Goal: Transaction & Acquisition: Purchase product/service

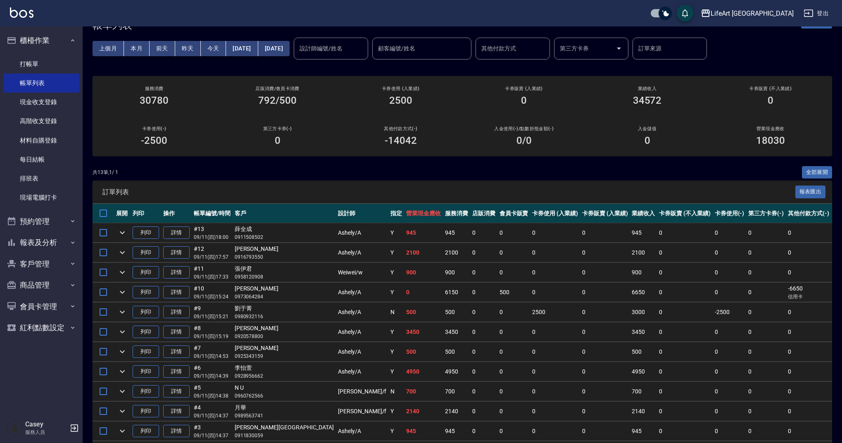
scroll to position [26, 0]
click at [740, 169] on div "共 13 筆, 1 / 1 全部展開" at bounding box center [463, 171] width 740 height 13
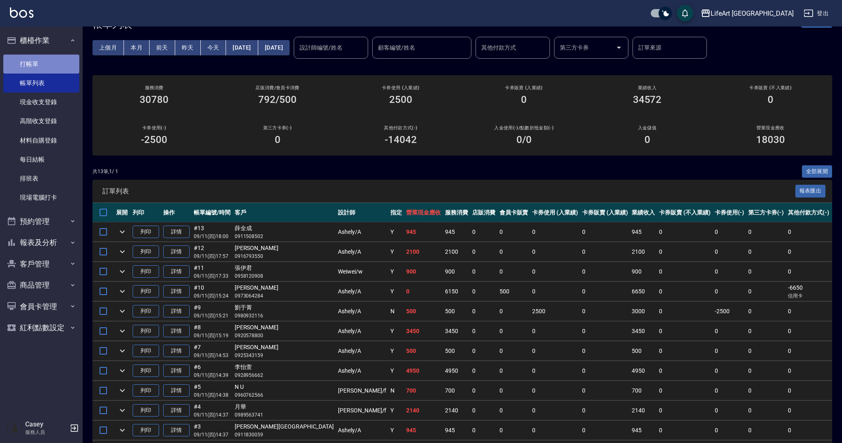
click at [50, 64] on link "打帳單" at bounding box center [41, 64] width 76 height 19
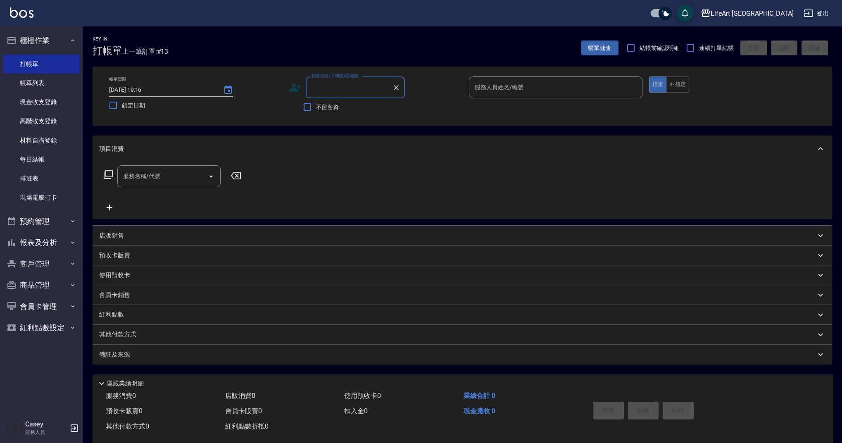
click at [329, 90] on input "顧客姓名/手機號碼/編號" at bounding box center [348, 87] width 79 height 14
click at [336, 111] on li "[PERSON_NAME]/0931271129/null" at bounding box center [355, 109] width 99 height 14
type input "[PERSON_NAME]/0931271129/null"
type input "Weiwei-w"
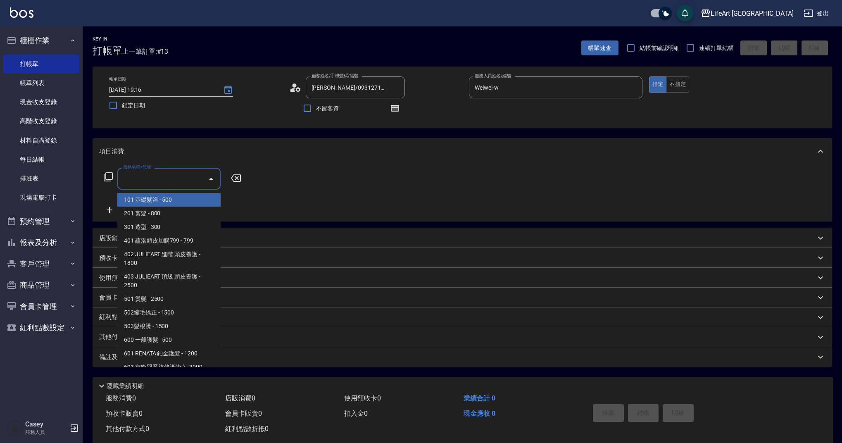
click at [150, 185] on input "服務名稱/代號" at bounding box center [162, 178] width 83 height 14
click at [147, 212] on span "201 剪髮 - 800" at bounding box center [168, 214] width 103 height 14
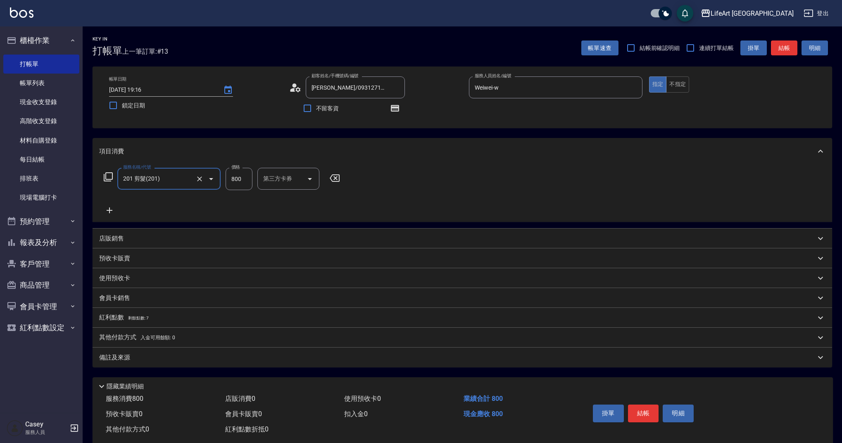
type input "201 剪髮(201)"
drag, startPoint x: 250, startPoint y: 178, endPoint x: 225, endPoint y: 177, distance: 24.8
click at [226, 177] on input "800" at bounding box center [239, 179] width 27 height 22
type input "100"
click at [231, 89] on icon "Choose date, selected date is 2025-09-11" at bounding box center [228, 90] width 10 height 10
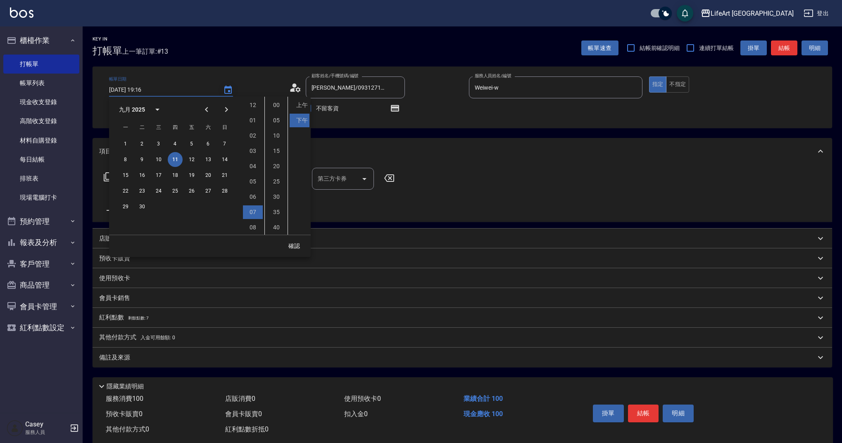
scroll to position [46, 0]
click at [192, 158] on button "12" at bounding box center [191, 159] width 15 height 15
type input "[DATE] 19:16"
drag, startPoint x: 293, startPoint y: 246, endPoint x: 299, endPoint y: 245, distance: 6.7
click at [293, 246] on button "確認" at bounding box center [294, 245] width 26 height 15
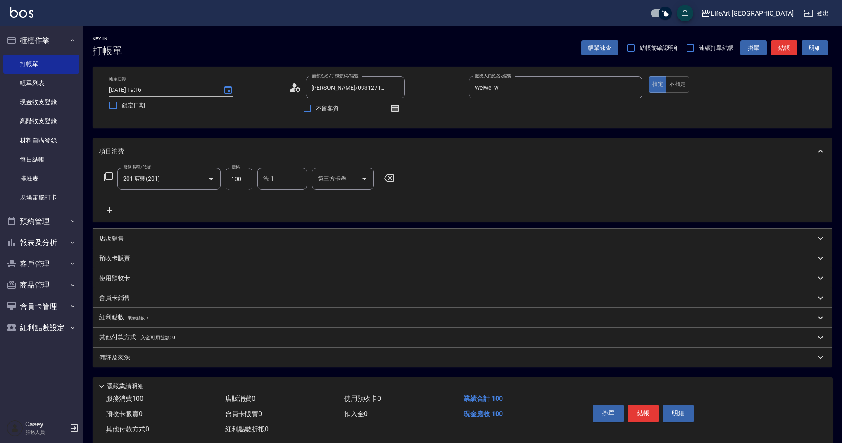
scroll to position [18, 0]
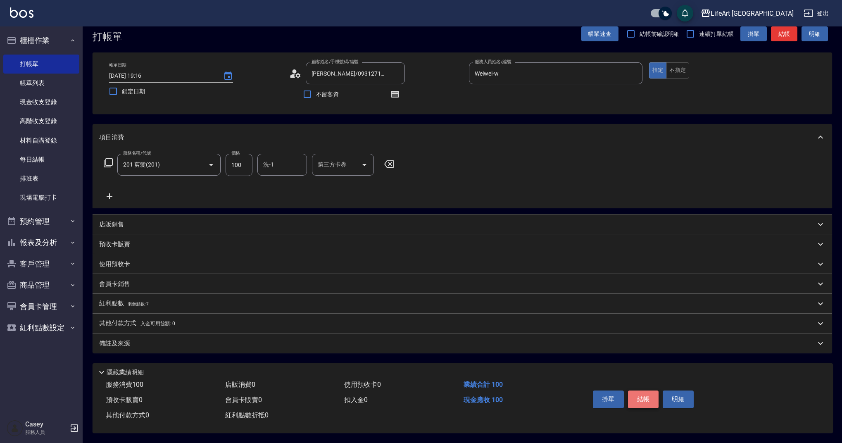
click at [647, 397] on button "結帳" at bounding box center [643, 398] width 31 height 17
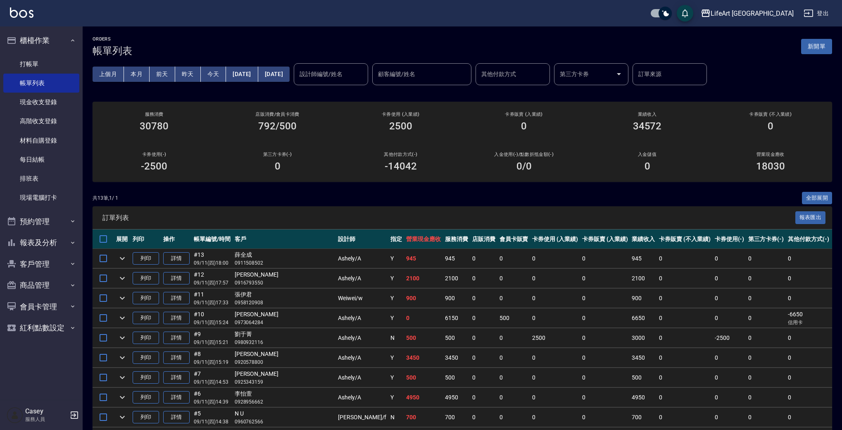
click at [229, 74] on button "[DATE]" at bounding box center [242, 74] width 32 height 15
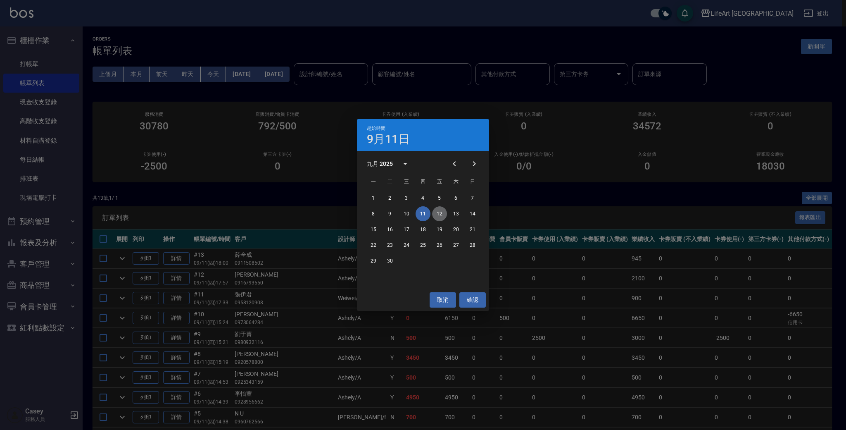
click at [443, 215] on button "12" at bounding box center [439, 213] width 15 height 15
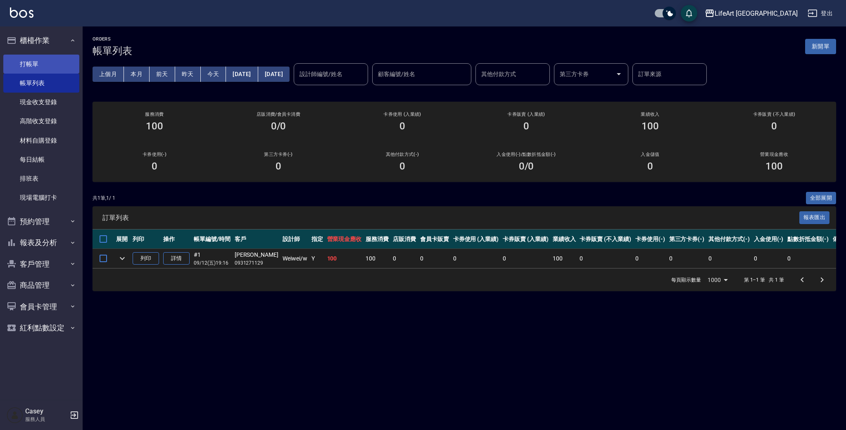
click at [30, 61] on link "打帳單" at bounding box center [41, 64] width 76 height 19
